Goal: Information Seeking & Learning: Find contact information

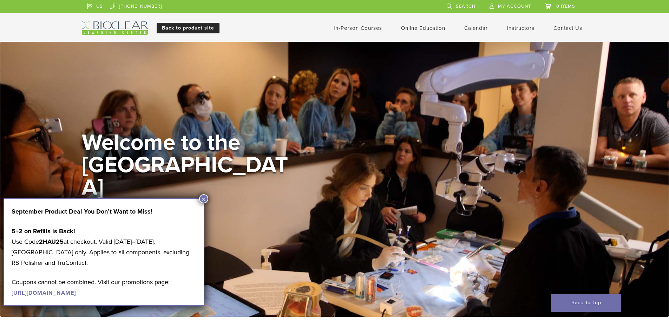
click at [193, 26] on link "Back to product site" at bounding box center [188, 28] width 63 height 11
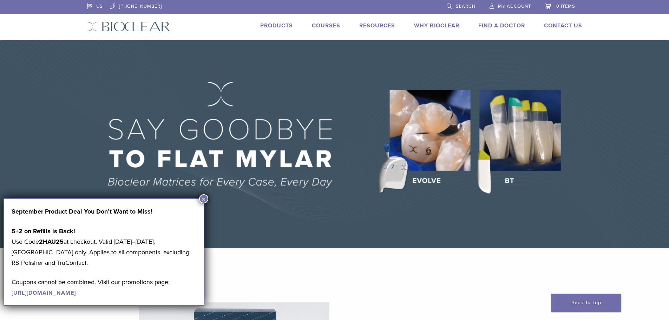
click at [206, 197] on button "×" at bounding box center [203, 198] width 9 height 9
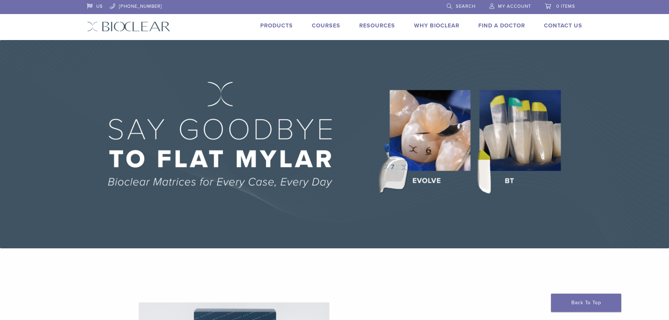
click at [508, 25] on link "Find A Doctor" at bounding box center [501, 25] width 47 height 7
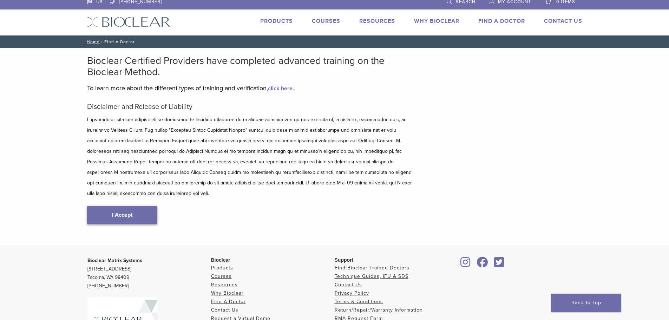
scroll to position [35, 0]
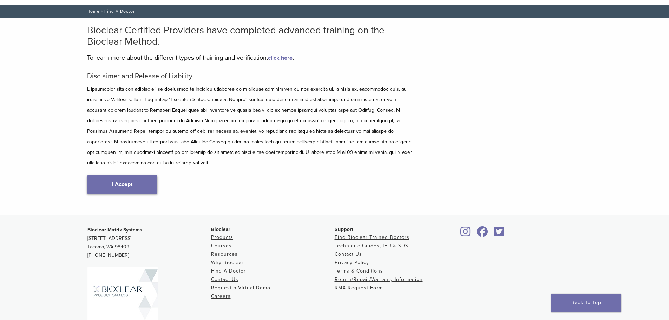
click at [133, 177] on link "I Accept" at bounding box center [122, 184] width 70 height 18
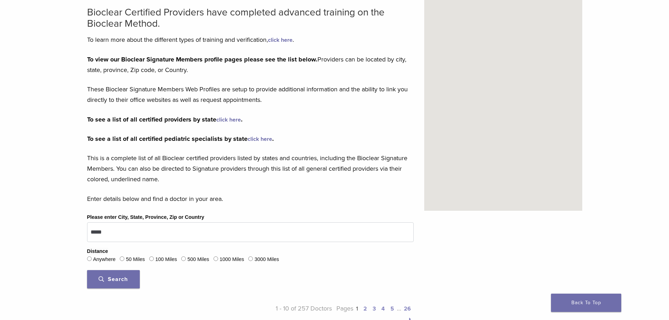
scroll to position [140, 0]
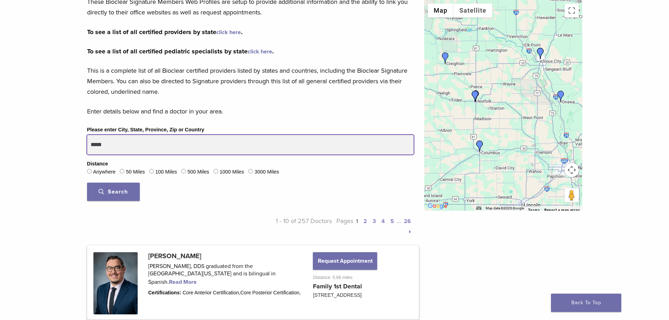
drag, startPoint x: 144, startPoint y: 146, endPoint x: 0, endPoint y: 154, distance: 144.5
type input "********"
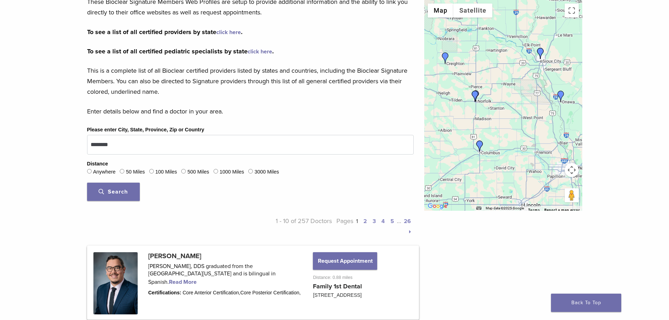
click at [119, 190] on span "Search" at bounding box center [113, 191] width 29 height 7
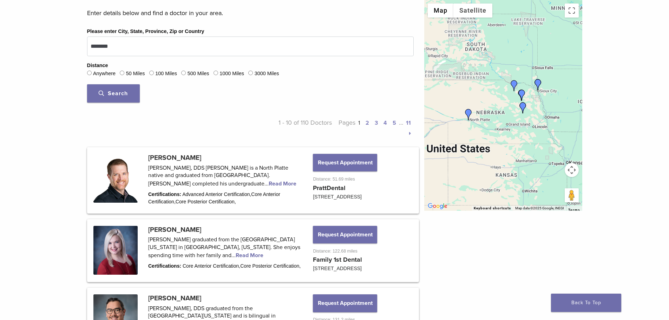
scroll to position [246, 0]
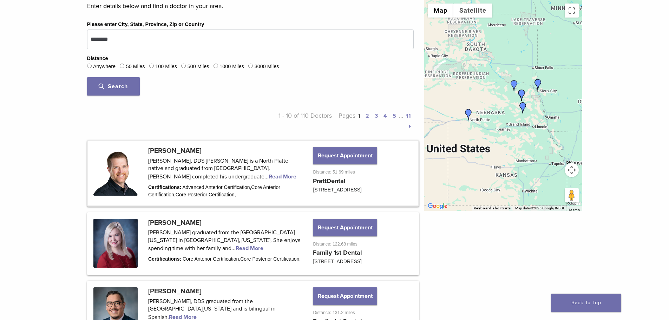
click at [207, 176] on link at bounding box center [253, 173] width 330 height 64
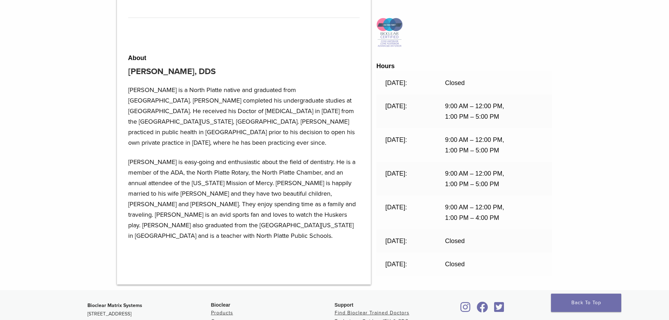
scroll to position [351, 0]
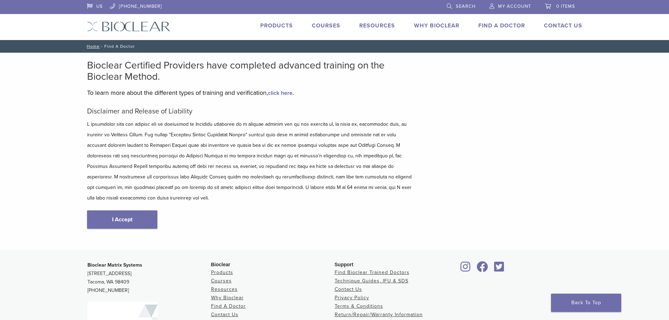
scroll to position [87, 0]
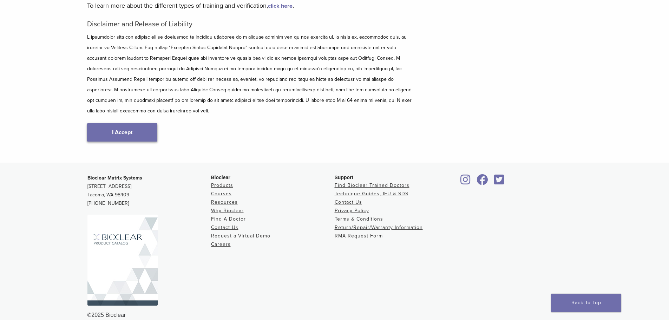
click at [134, 126] on link "I Accept" at bounding box center [122, 132] width 70 height 18
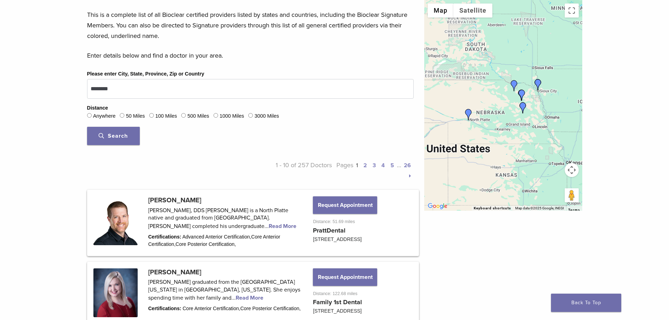
scroll to position [161, 0]
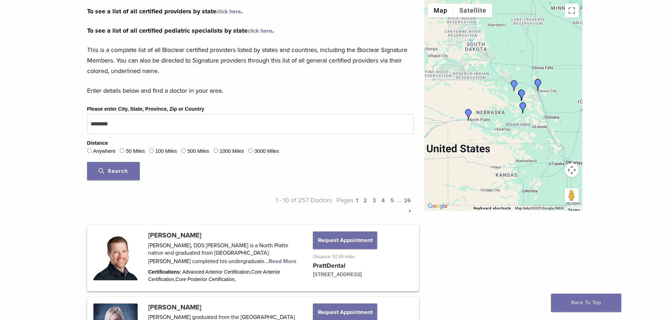
click at [365, 200] on link "2" at bounding box center [365, 200] width 4 height 7
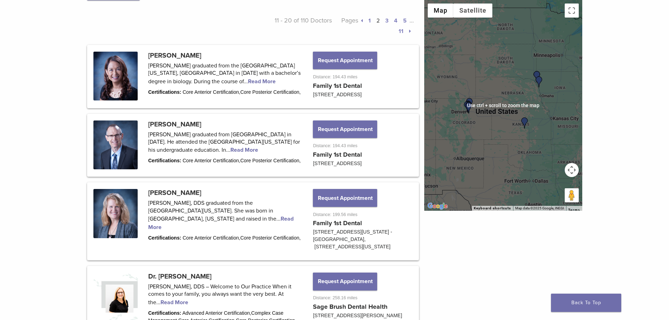
scroll to position [337, 0]
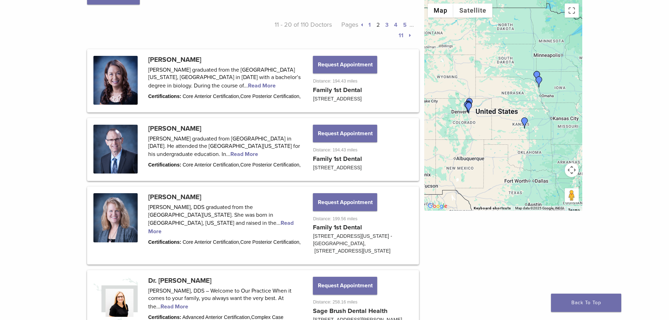
click at [535, 94] on div at bounding box center [503, 105] width 158 height 211
click at [572, 13] on button "Toggle fullscreen view" at bounding box center [571, 11] width 14 height 14
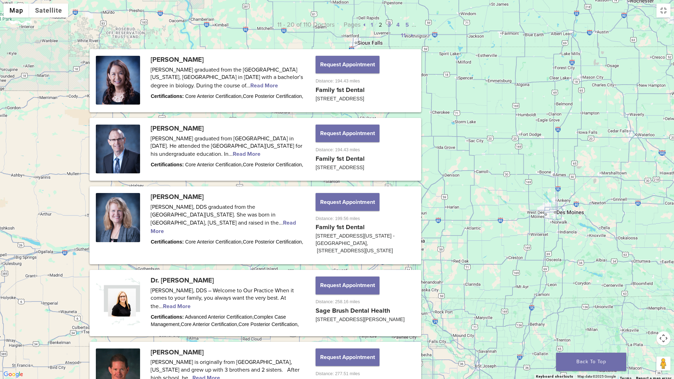
drag, startPoint x: 331, startPoint y: 104, endPoint x: 410, endPoint y: 243, distance: 159.9
click at [410, 243] on div at bounding box center [337, 189] width 674 height 379
click at [661, 14] on button "Toggle fullscreen view" at bounding box center [663, 11] width 14 height 14
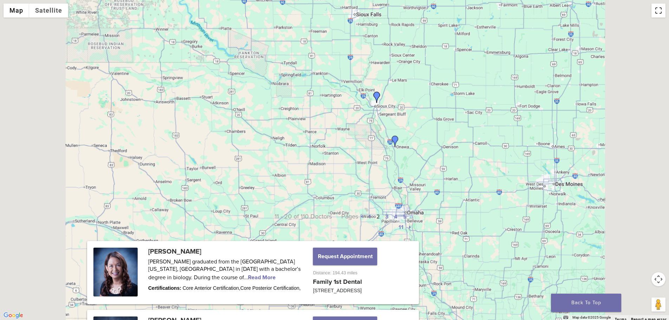
scroll to position [196, 0]
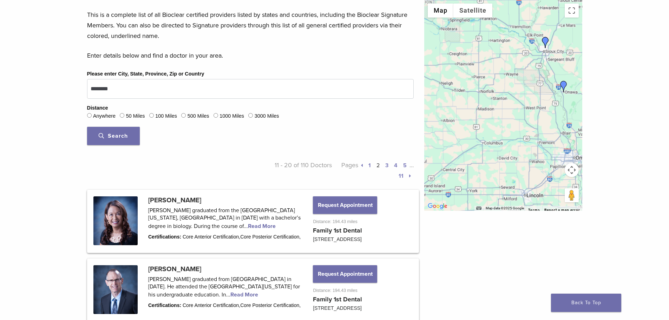
click at [368, 166] on link "1" at bounding box center [369, 165] width 2 height 7
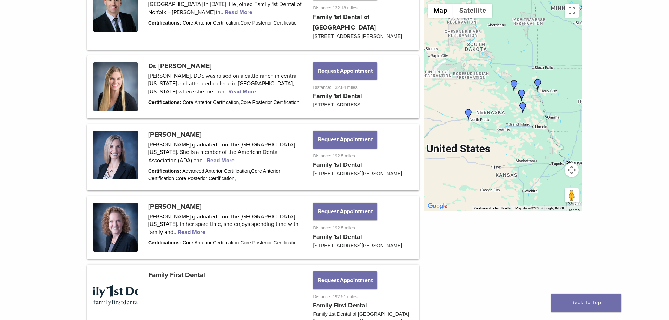
scroll to position [793, 0]
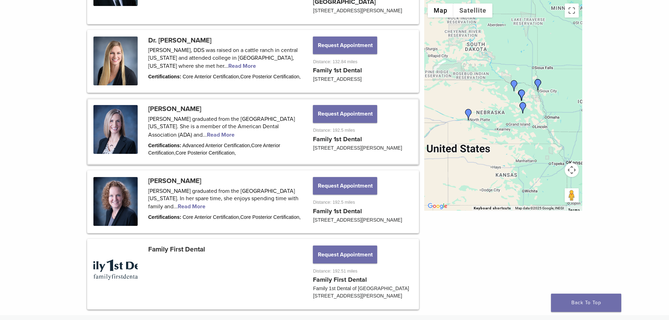
click at [189, 135] on link at bounding box center [253, 131] width 330 height 64
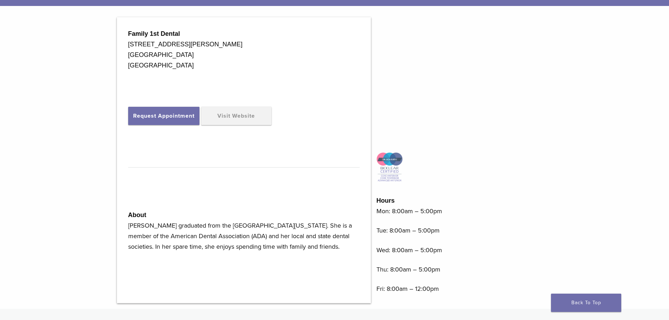
scroll to position [281, 0]
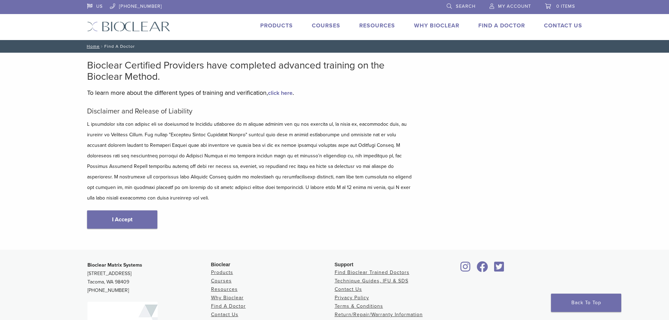
scroll to position [87, 0]
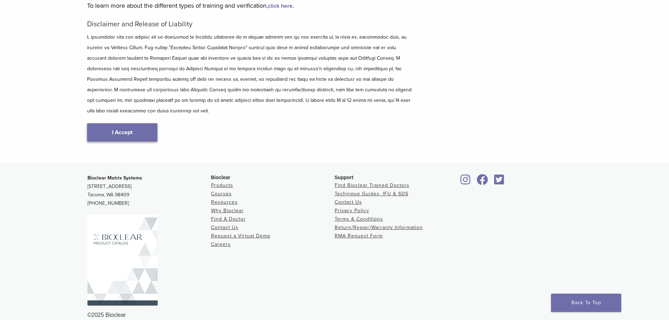
click at [136, 125] on link "I Accept" at bounding box center [122, 132] width 70 height 18
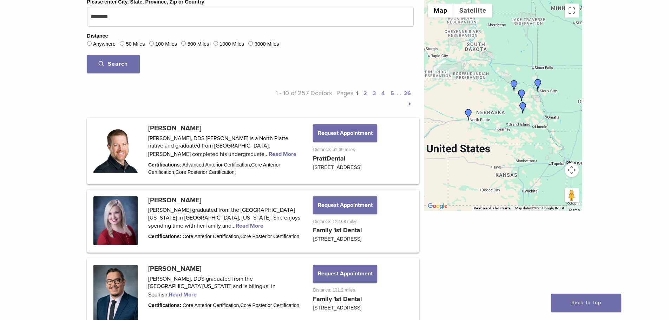
scroll to position [246, 0]
